Goal: Task Accomplishment & Management: Manage account settings

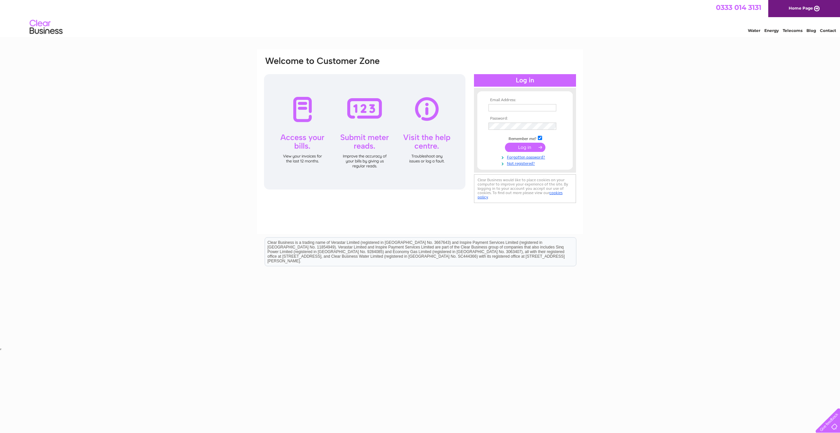
type input "Sales@eastcoastrefrigeration.co.uk"
click at [526, 146] on input "submit" at bounding box center [525, 147] width 40 height 9
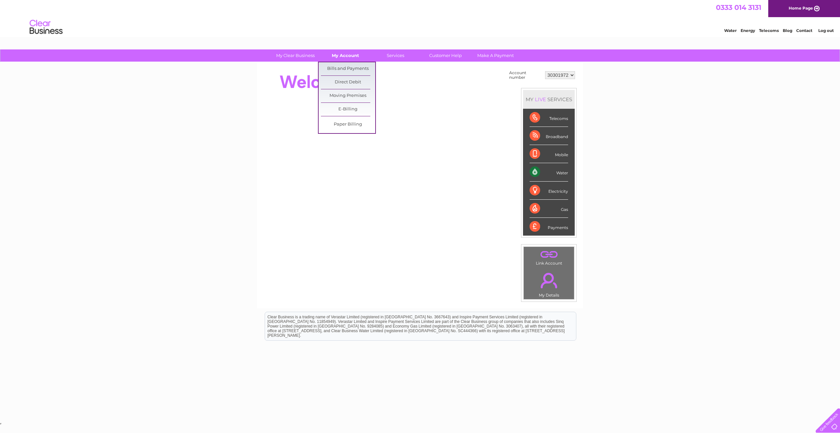
click at [335, 54] on link "My Account" at bounding box center [345, 55] width 54 height 12
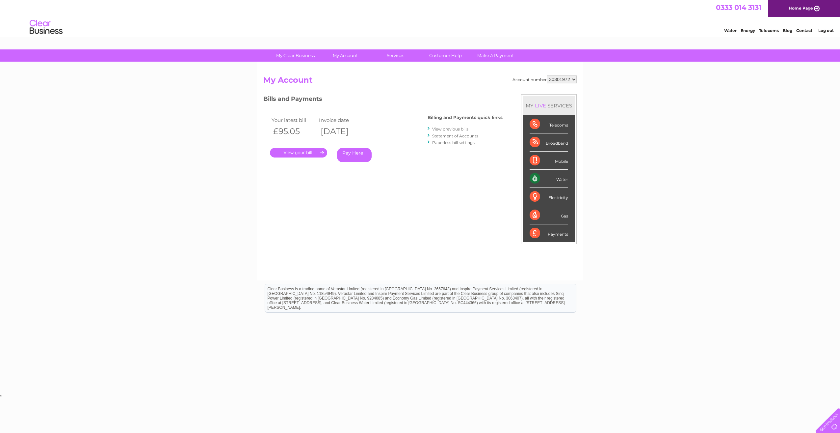
click at [297, 154] on link "." at bounding box center [298, 153] width 57 height 10
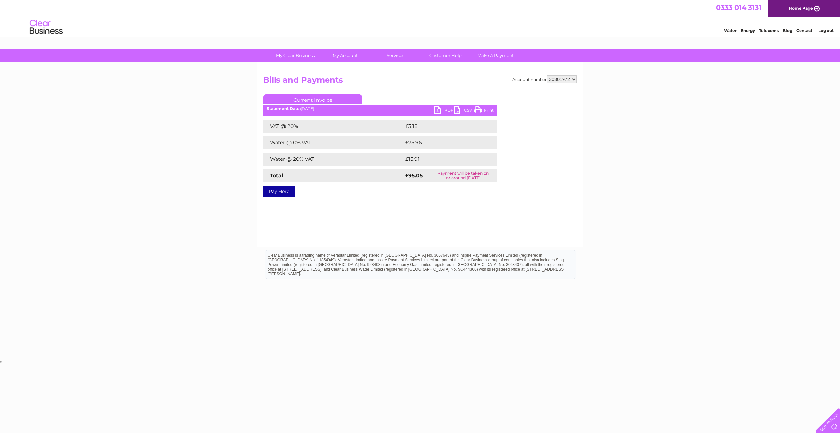
click at [444, 111] on link "PDF" at bounding box center [445, 111] width 20 height 10
